Goal: Task Accomplishment & Management: Use online tool/utility

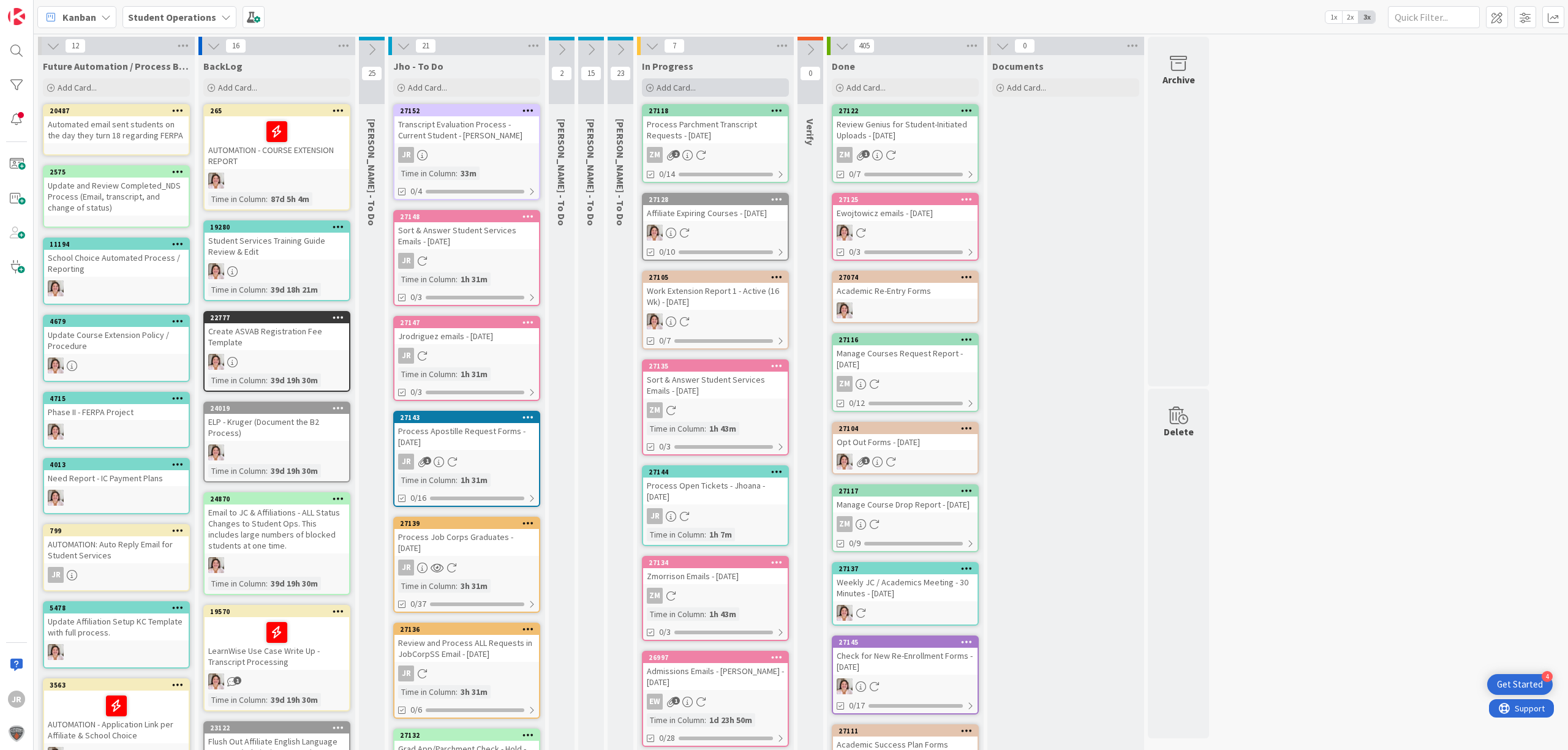
click at [716, 89] on div "Add Card..." at bounding box center [715, 87] width 147 height 18
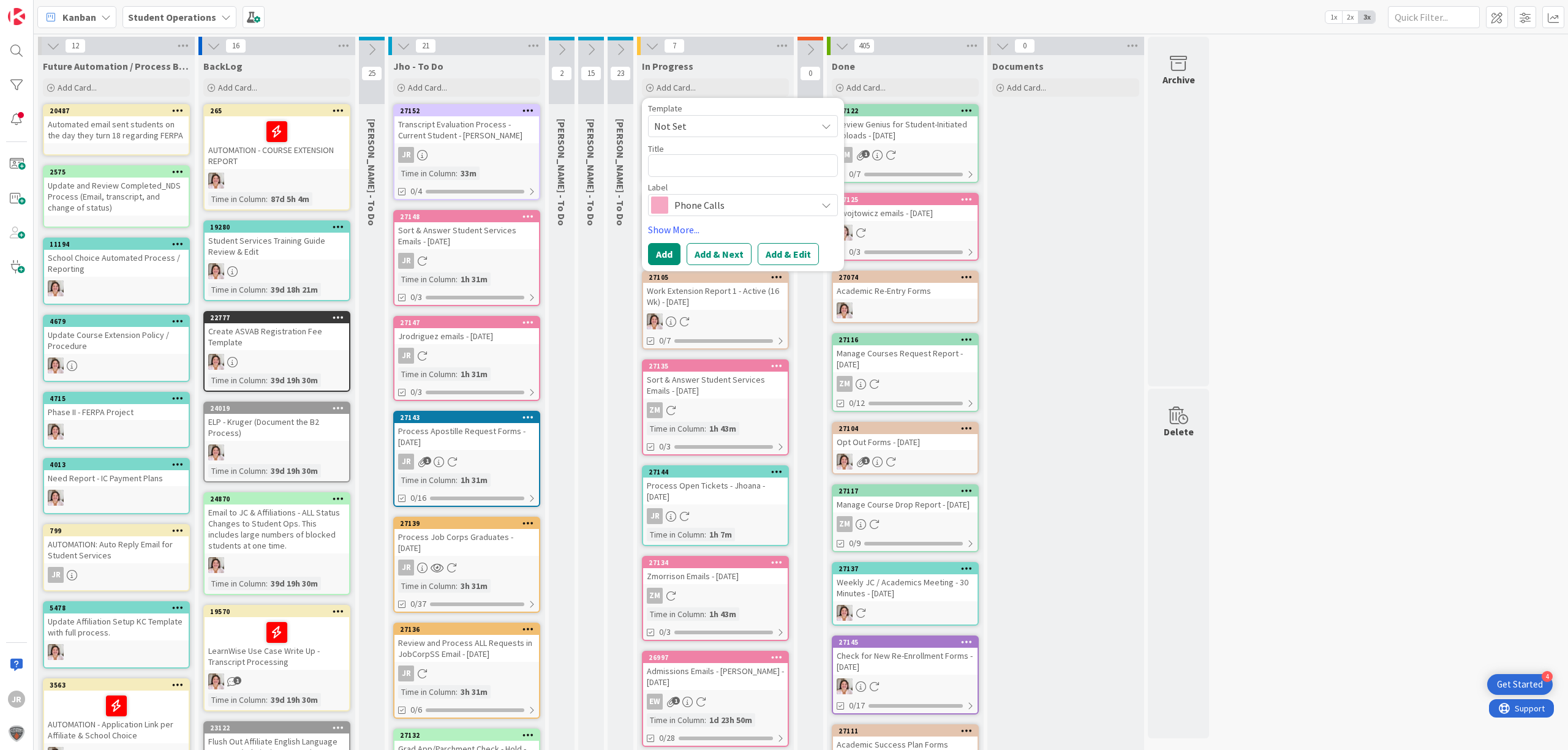
click at [716, 120] on span "Not Set" at bounding box center [730, 126] width 153 height 16
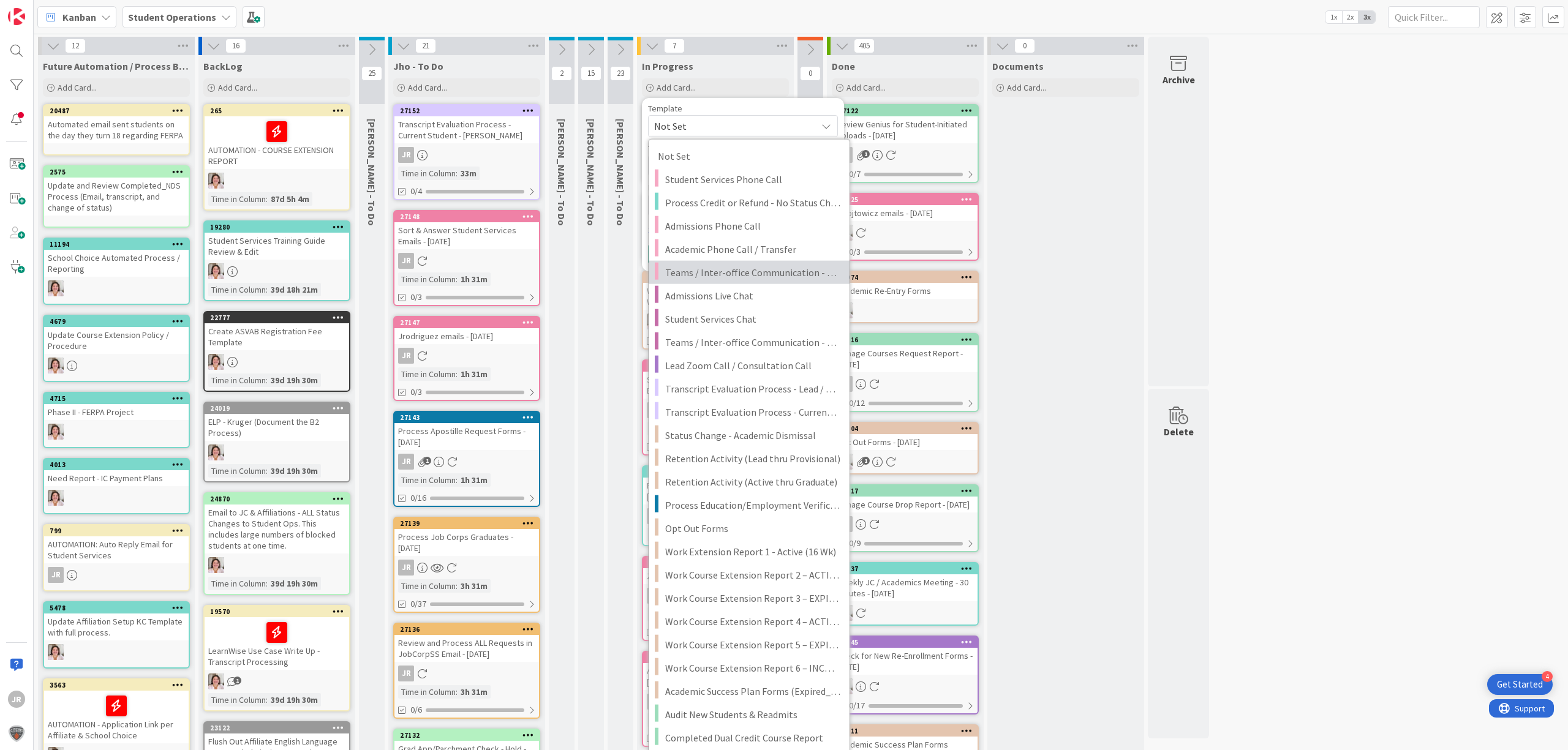
click at [743, 279] on span "Teams / Inter-office Communication - Call" at bounding box center [753, 272] width 175 height 16
type textarea "x"
type textarea "Teams / Inter-office Communication - Call"
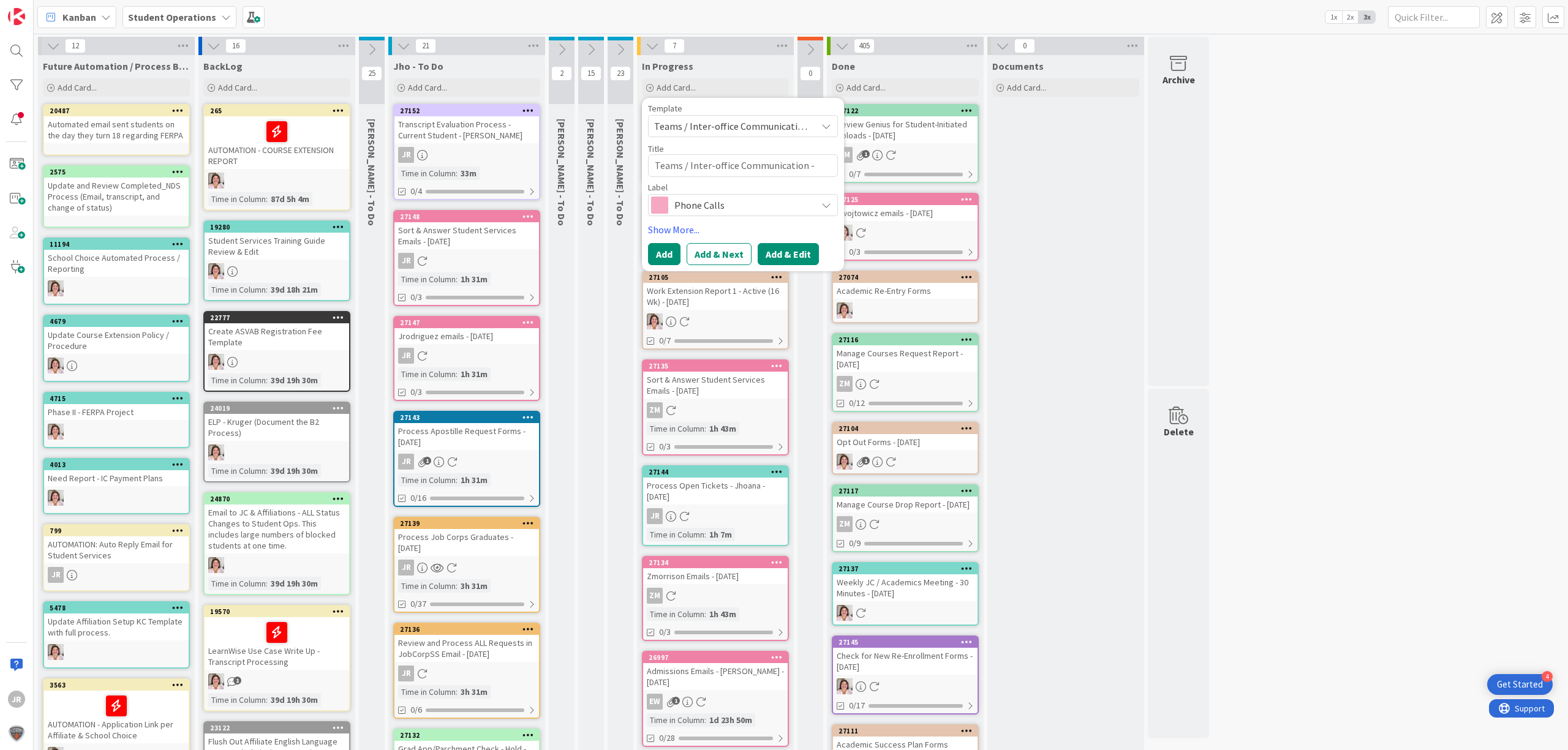
click at [769, 247] on button "Add & Edit" at bounding box center [788, 254] width 61 height 22
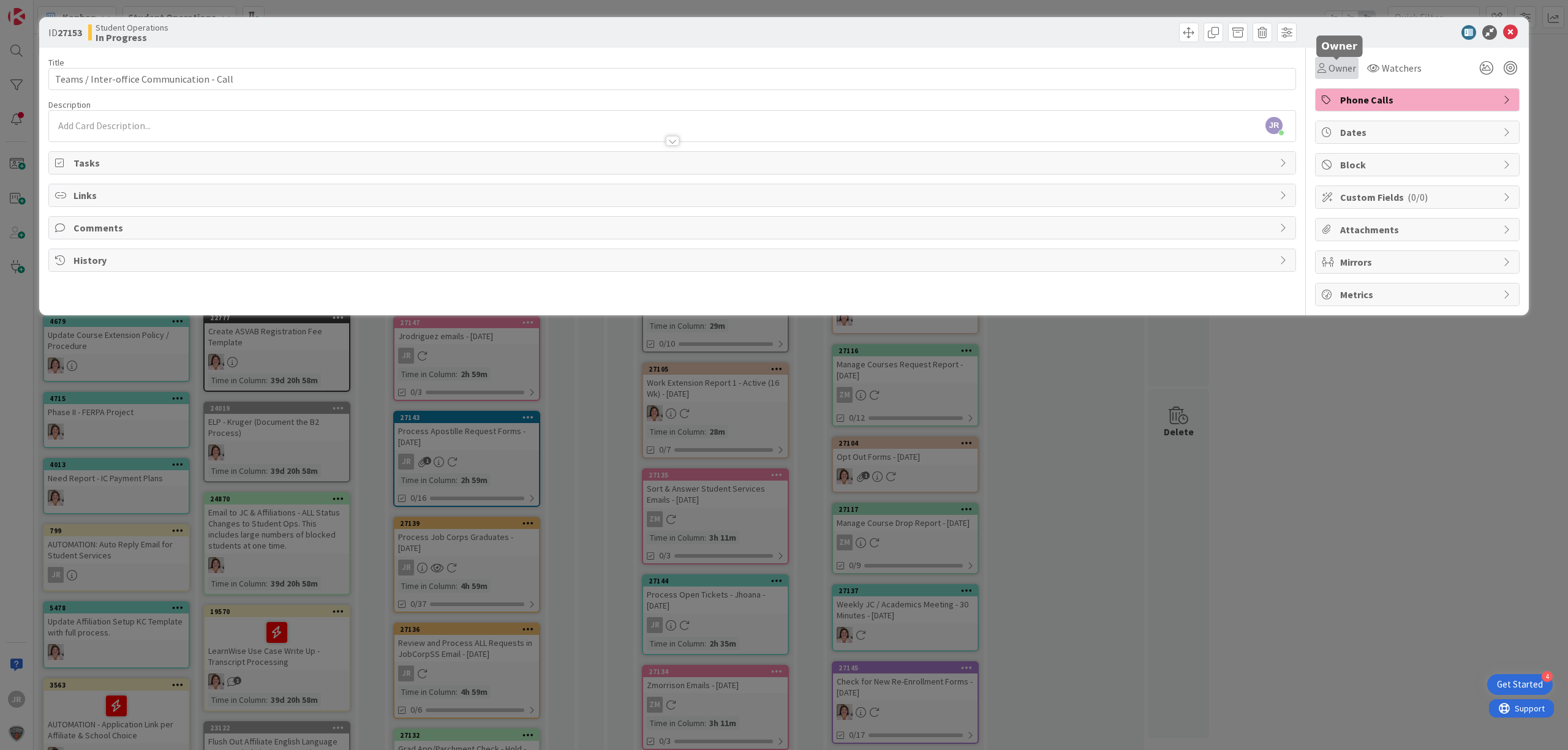
click at [1335, 66] on span "Owner" at bounding box center [1342, 68] width 27 height 15
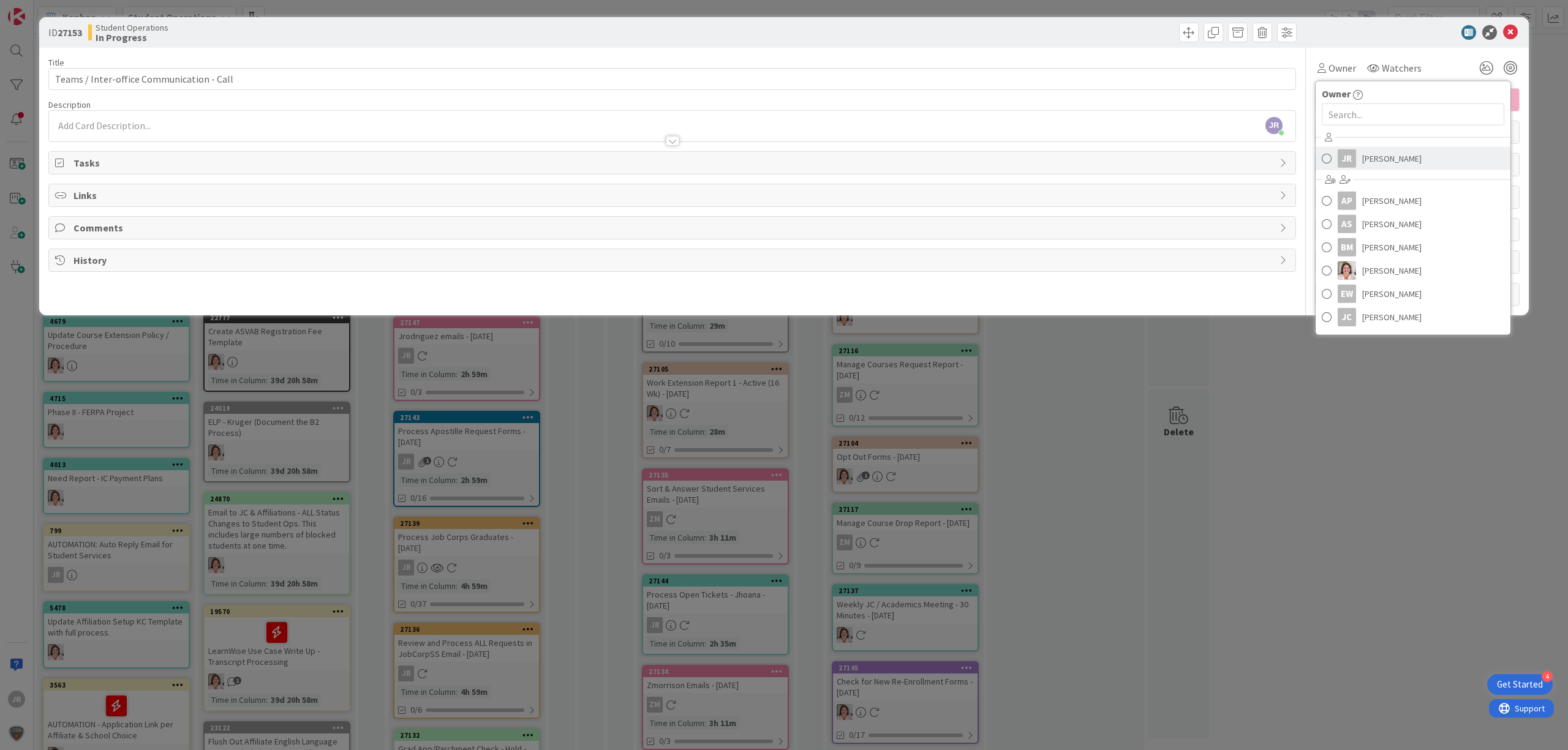
click at [1350, 159] on div "JR" at bounding box center [1346, 158] width 18 height 18
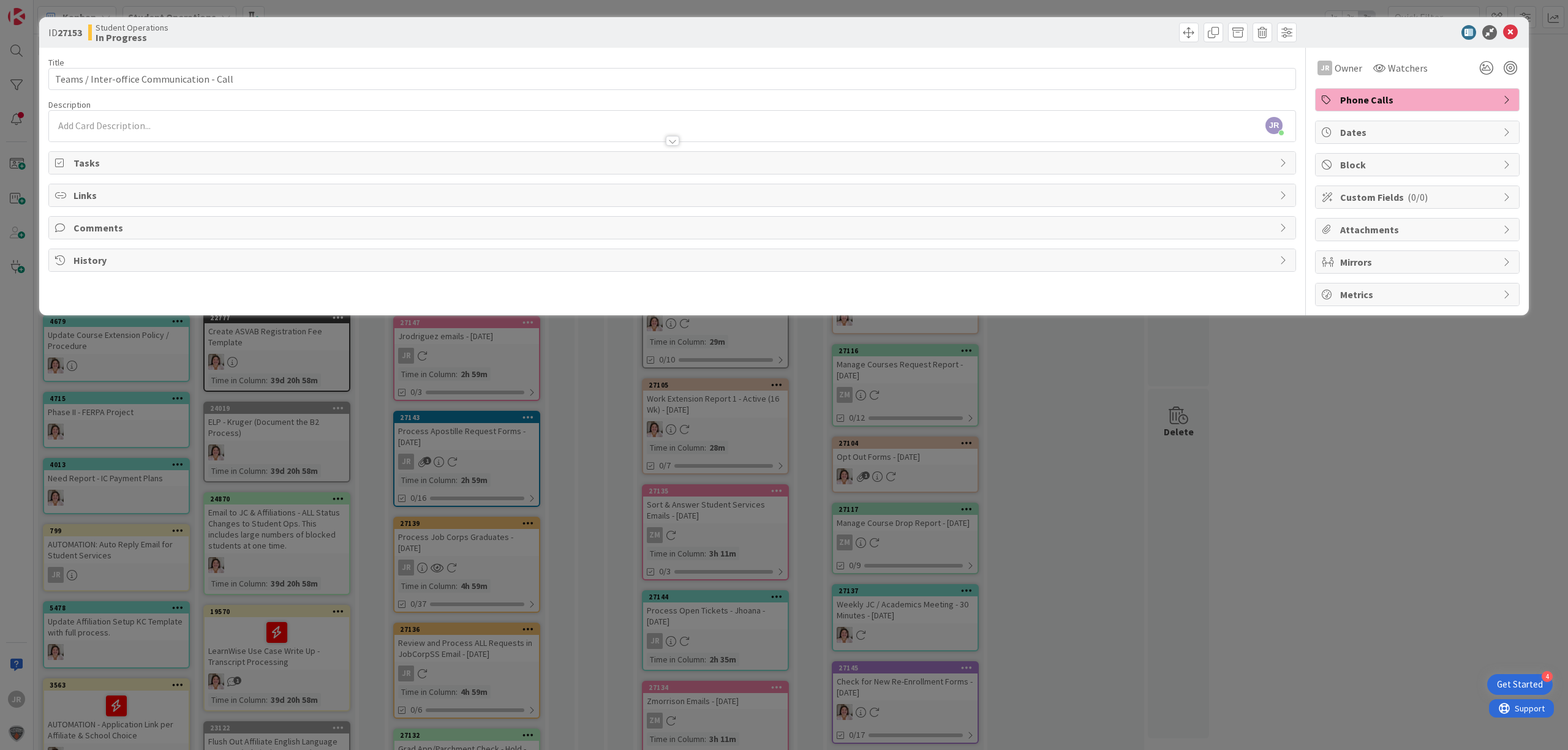
click at [289, 119] on div "JR [PERSON_NAME] just joined" at bounding box center [672, 126] width 1247 height 31
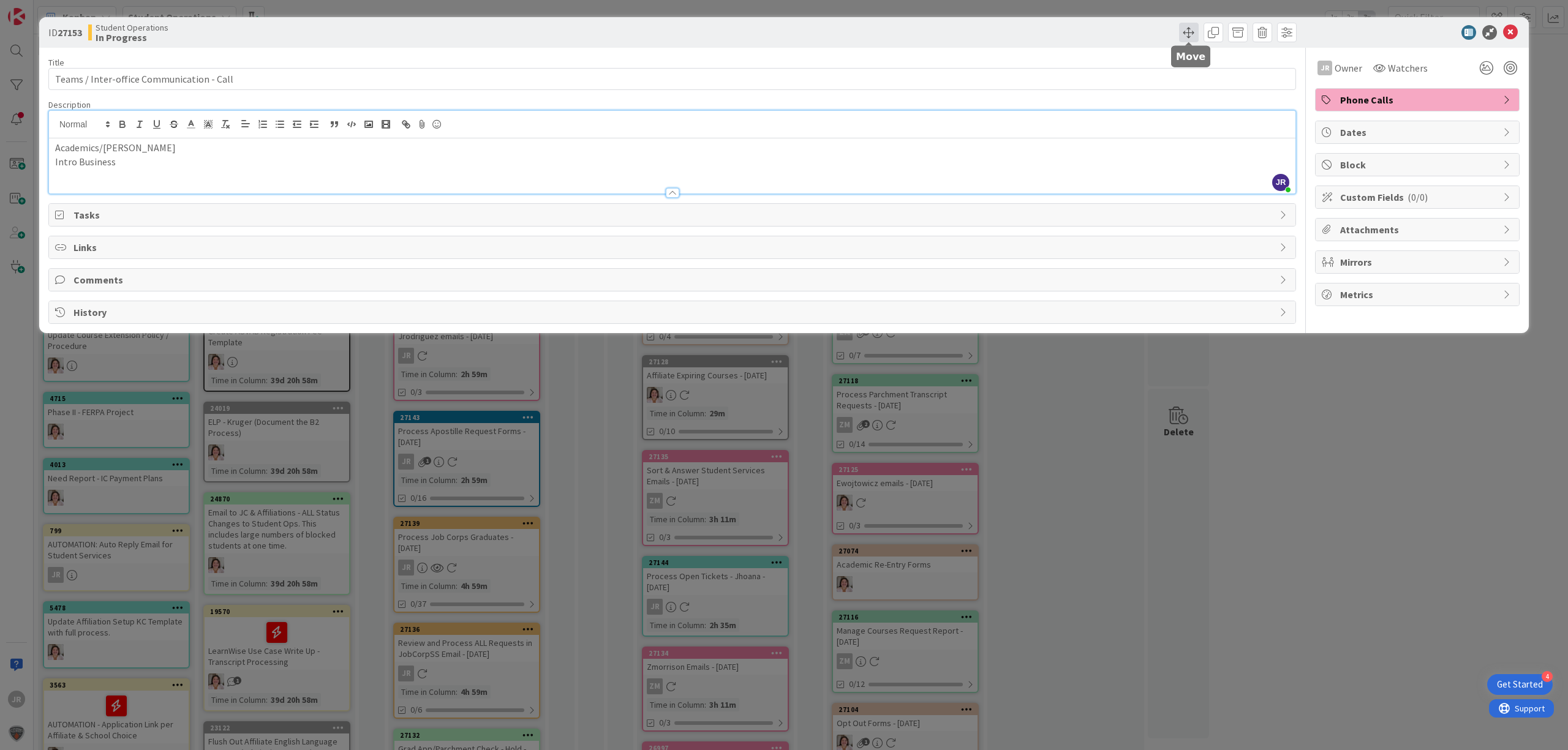
click at [1187, 33] on span at bounding box center [1188, 32] width 20 height 20
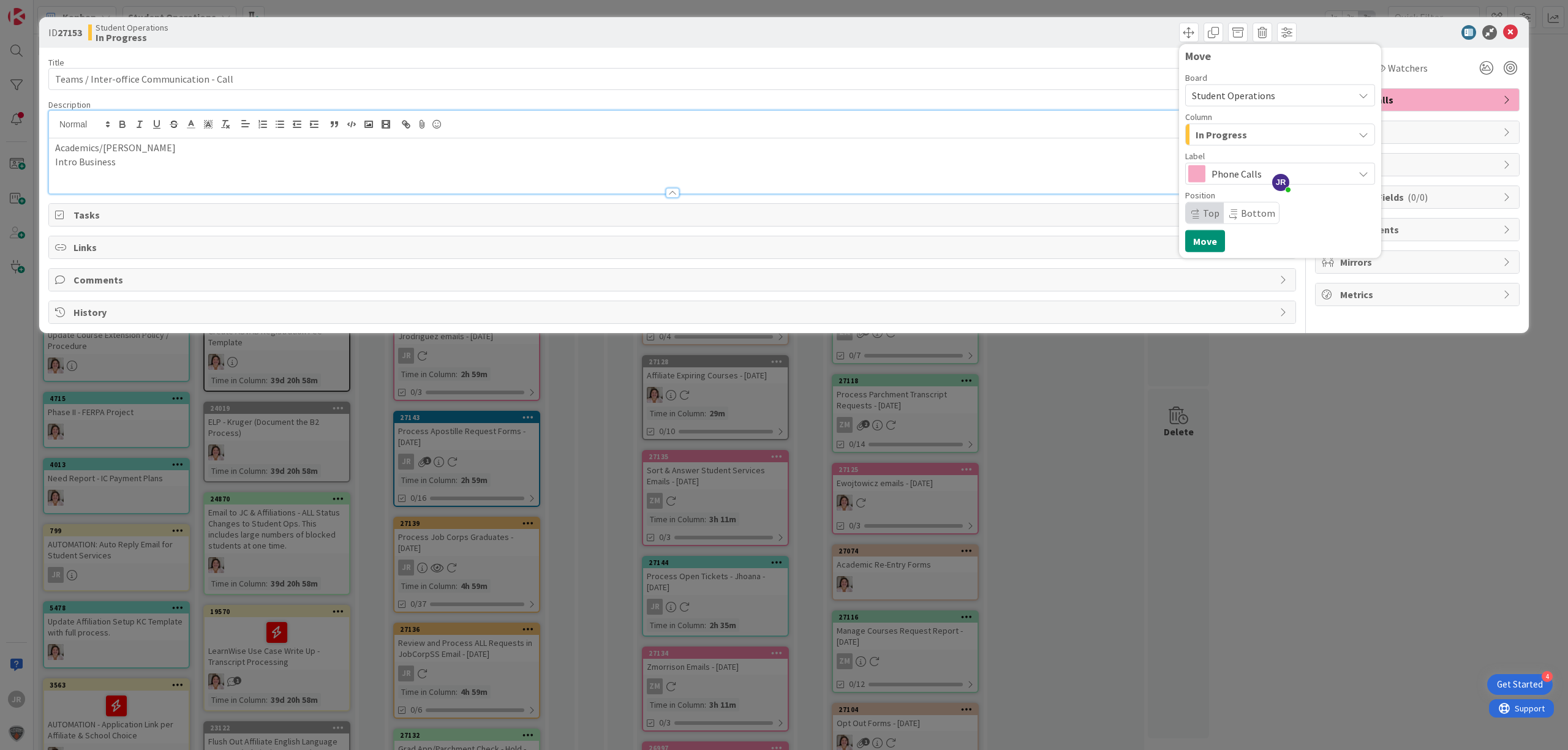
click at [1199, 136] on span "In Progress" at bounding box center [1221, 135] width 52 height 16
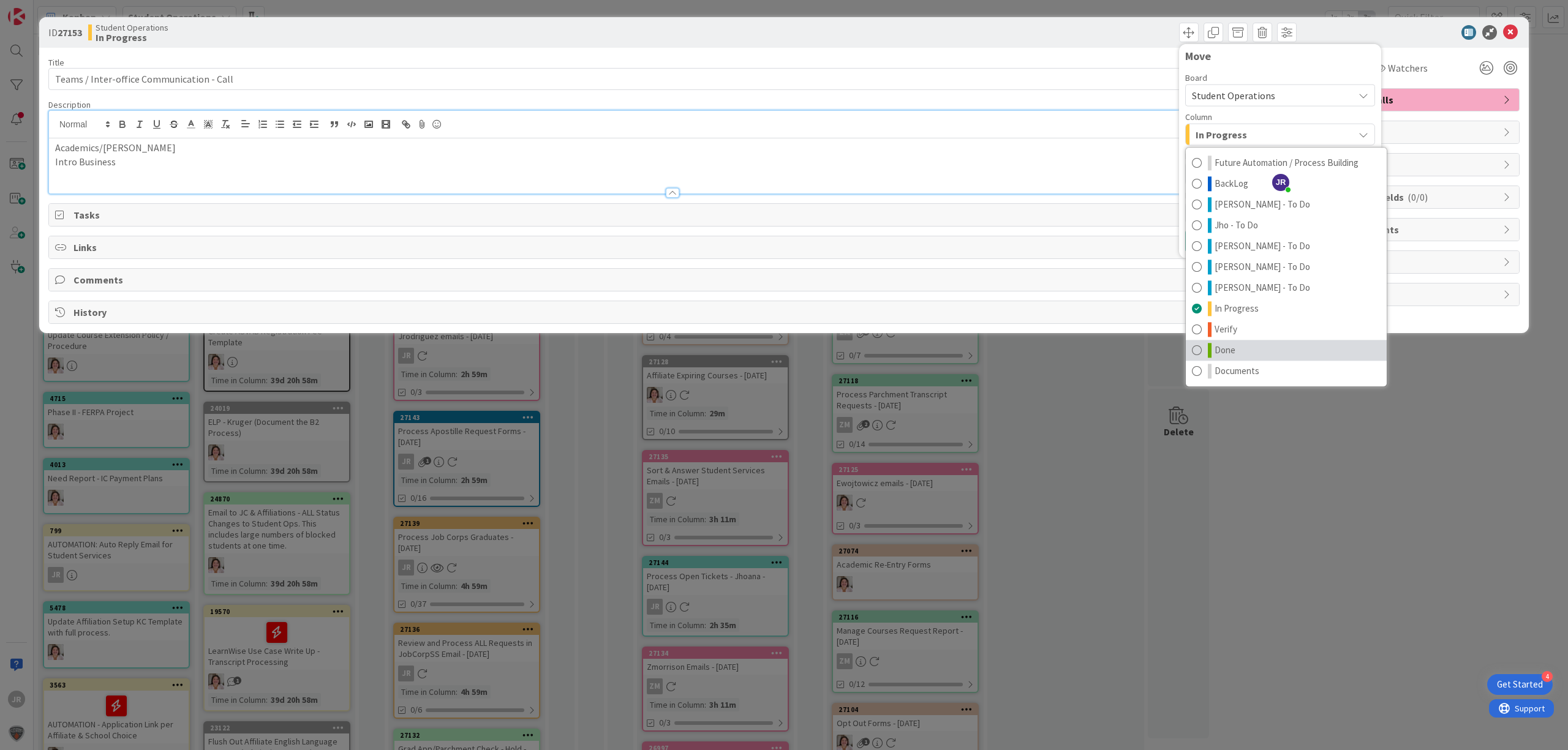
click at [1237, 345] on link "Done" at bounding box center [1286, 351] width 201 height 21
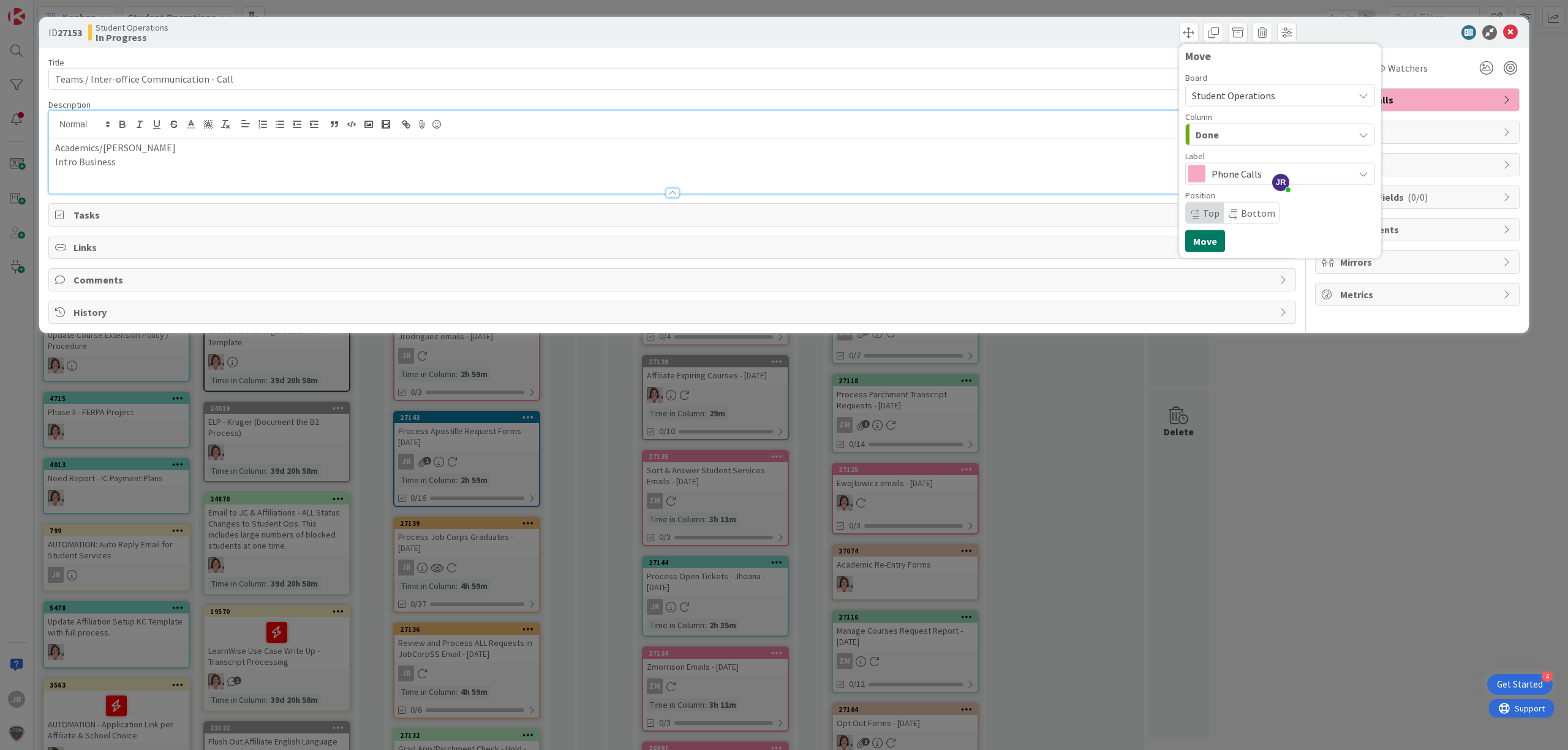
click at [1210, 238] on button "Move" at bounding box center [1205, 241] width 40 height 22
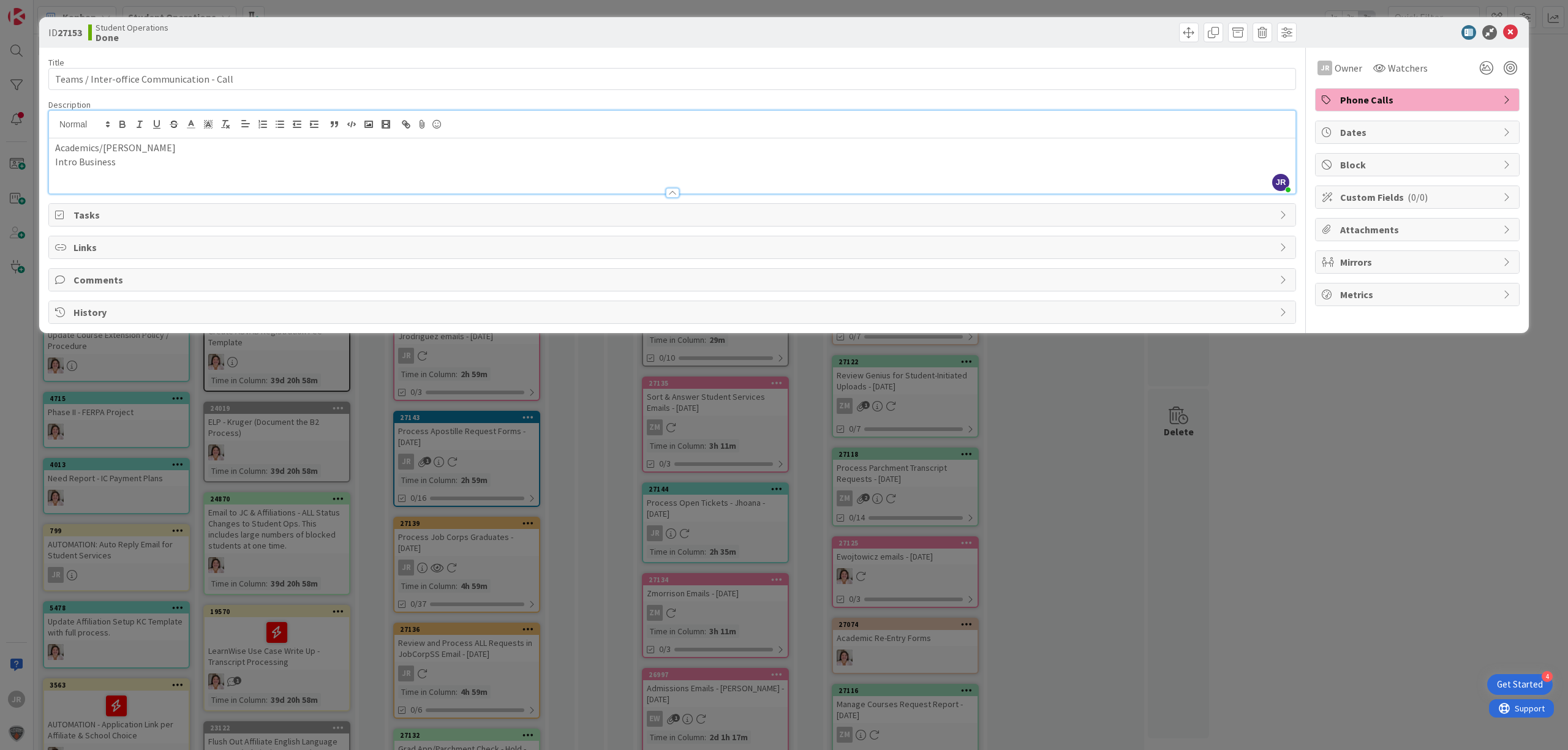
click at [1083, 455] on div "ID 27153 Student Operations Done Move Move Title 41 / 128 Teams / Inter-office …" at bounding box center [784, 375] width 1568 height 750
